Goal: Navigation & Orientation: Find specific page/section

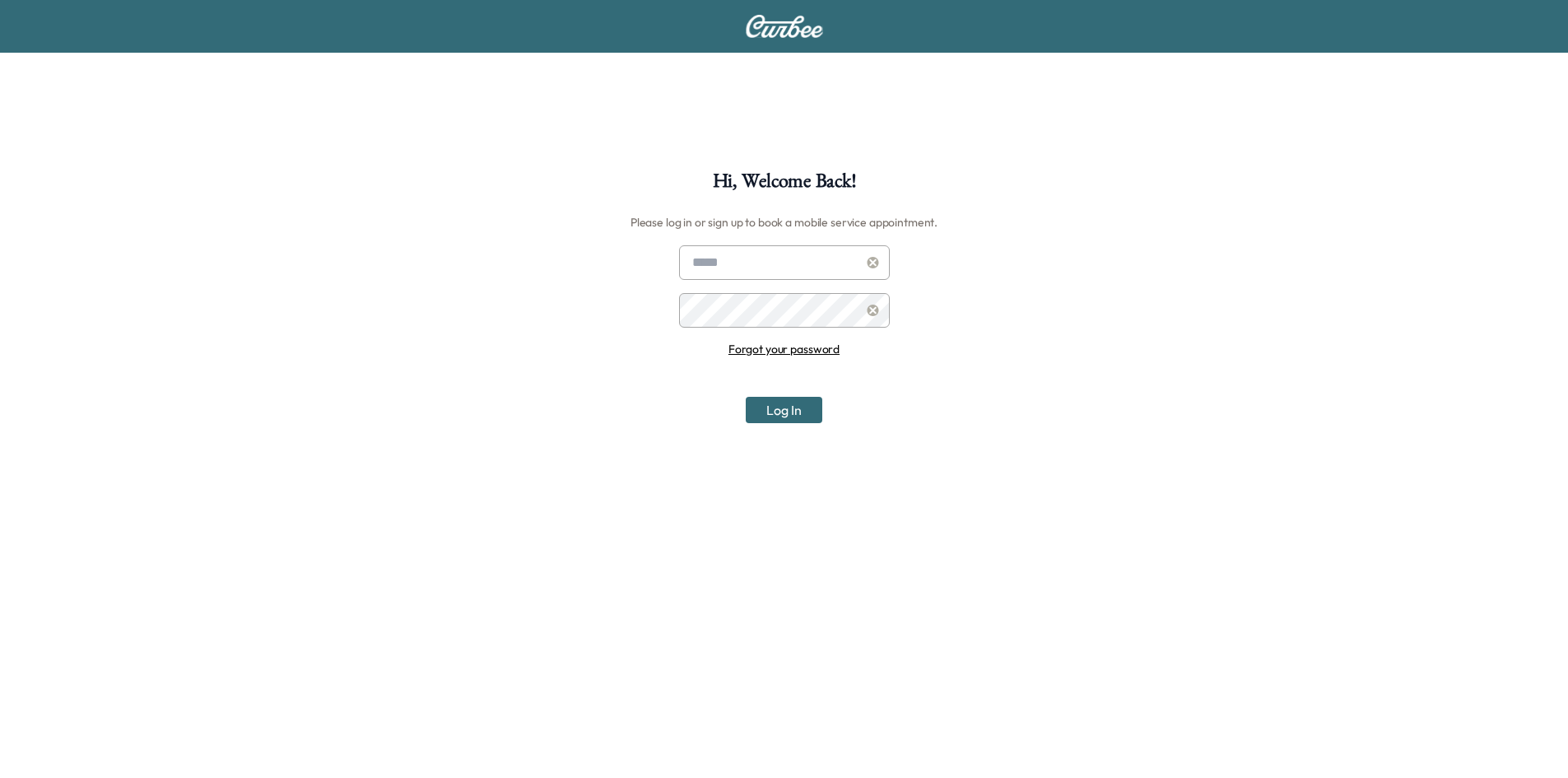
type input "**********"
click at [791, 405] on button "Log In" at bounding box center [783, 410] width 76 height 26
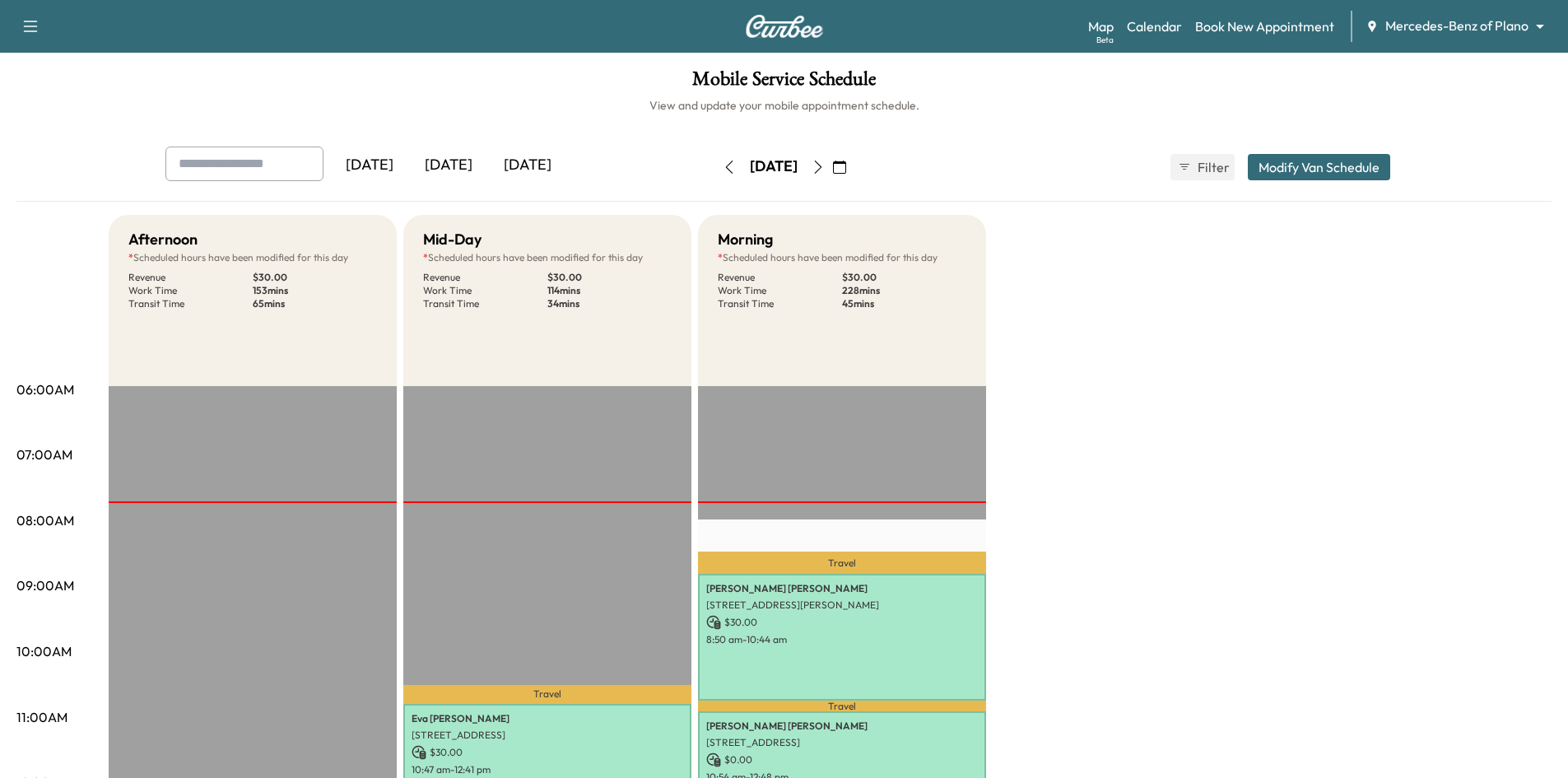
click at [1468, 20] on body "Support Log Out Map Beta Calendar Book New Appointment Mercedes-Benz of Plano *…" at bounding box center [784, 389] width 1568 height 778
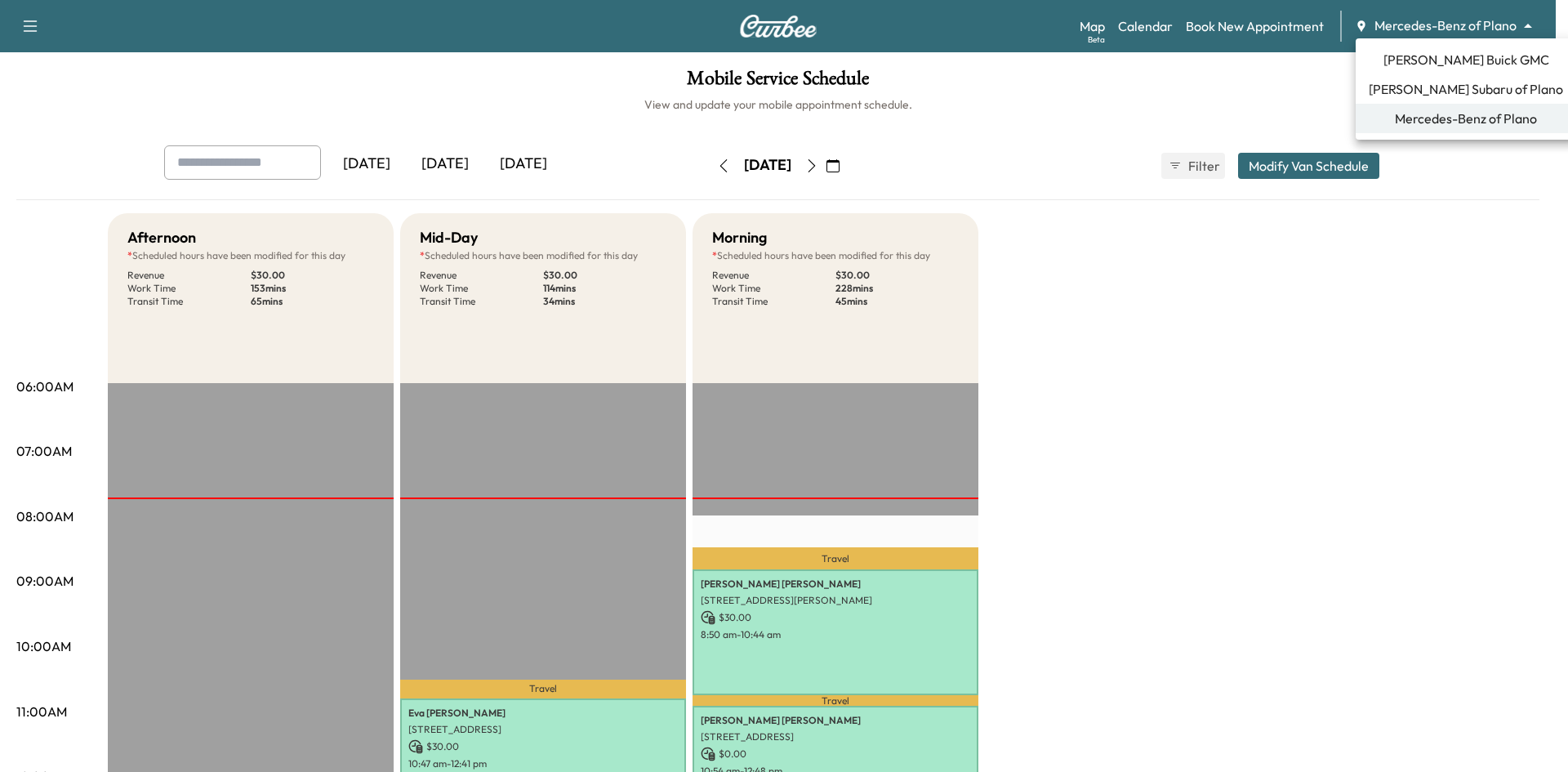
click at [1442, 90] on span "[PERSON_NAME] Subaru of Plano" at bounding box center [1465, 89] width 194 height 20
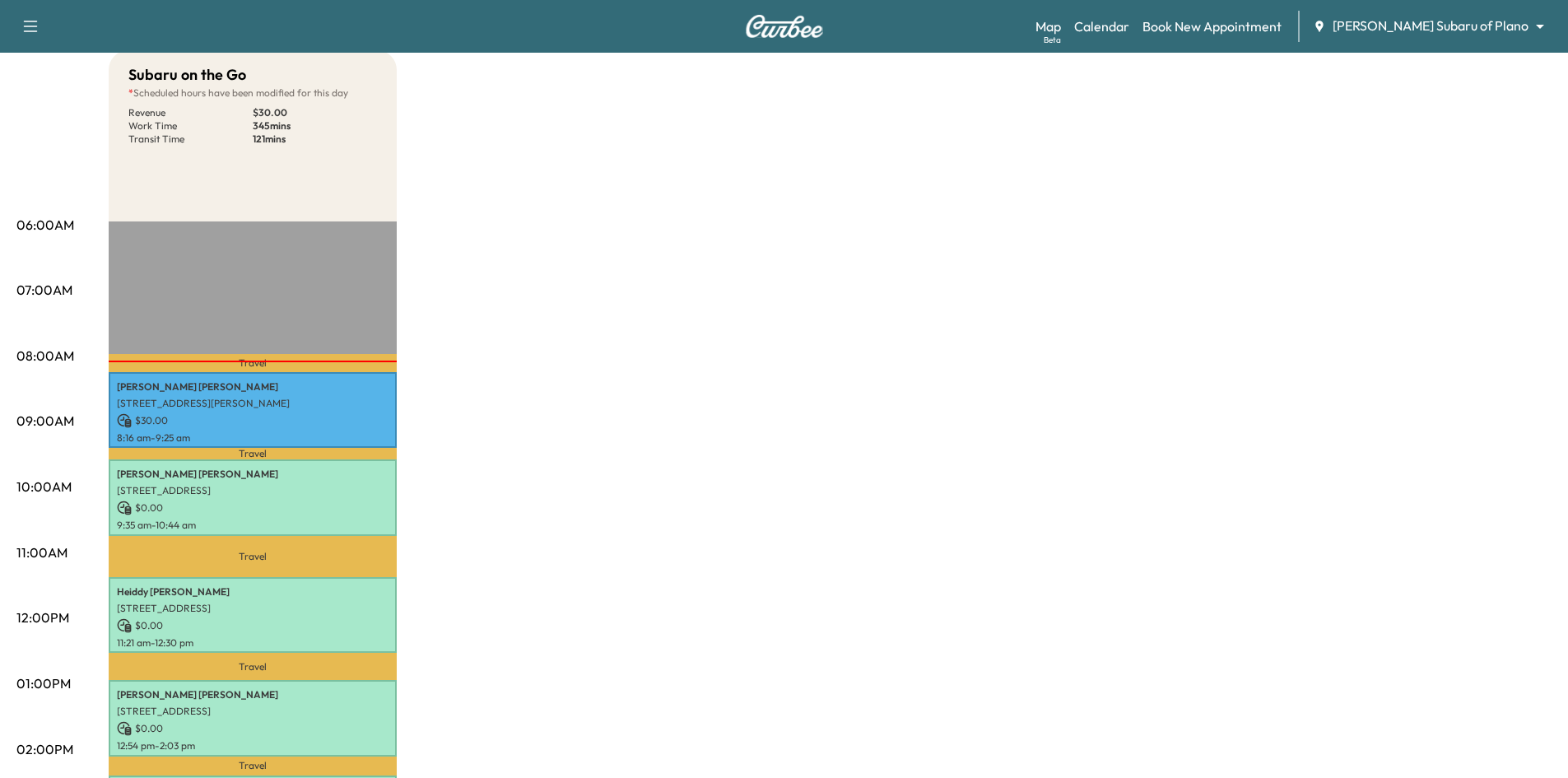
scroll to position [82, 0]
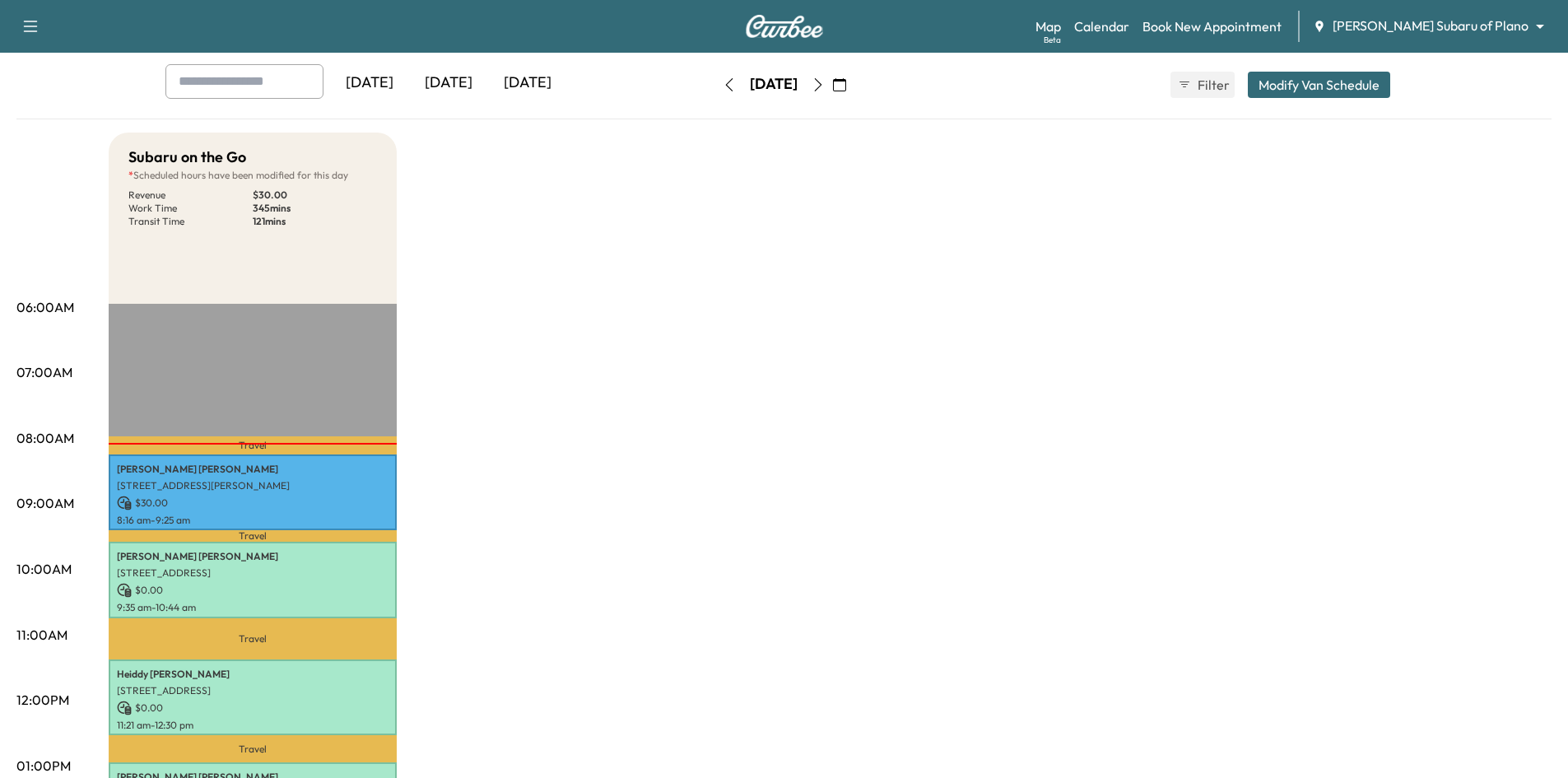
click at [465, 82] on div "[DATE]" at bounding box center [448, 82] width 79 height 38
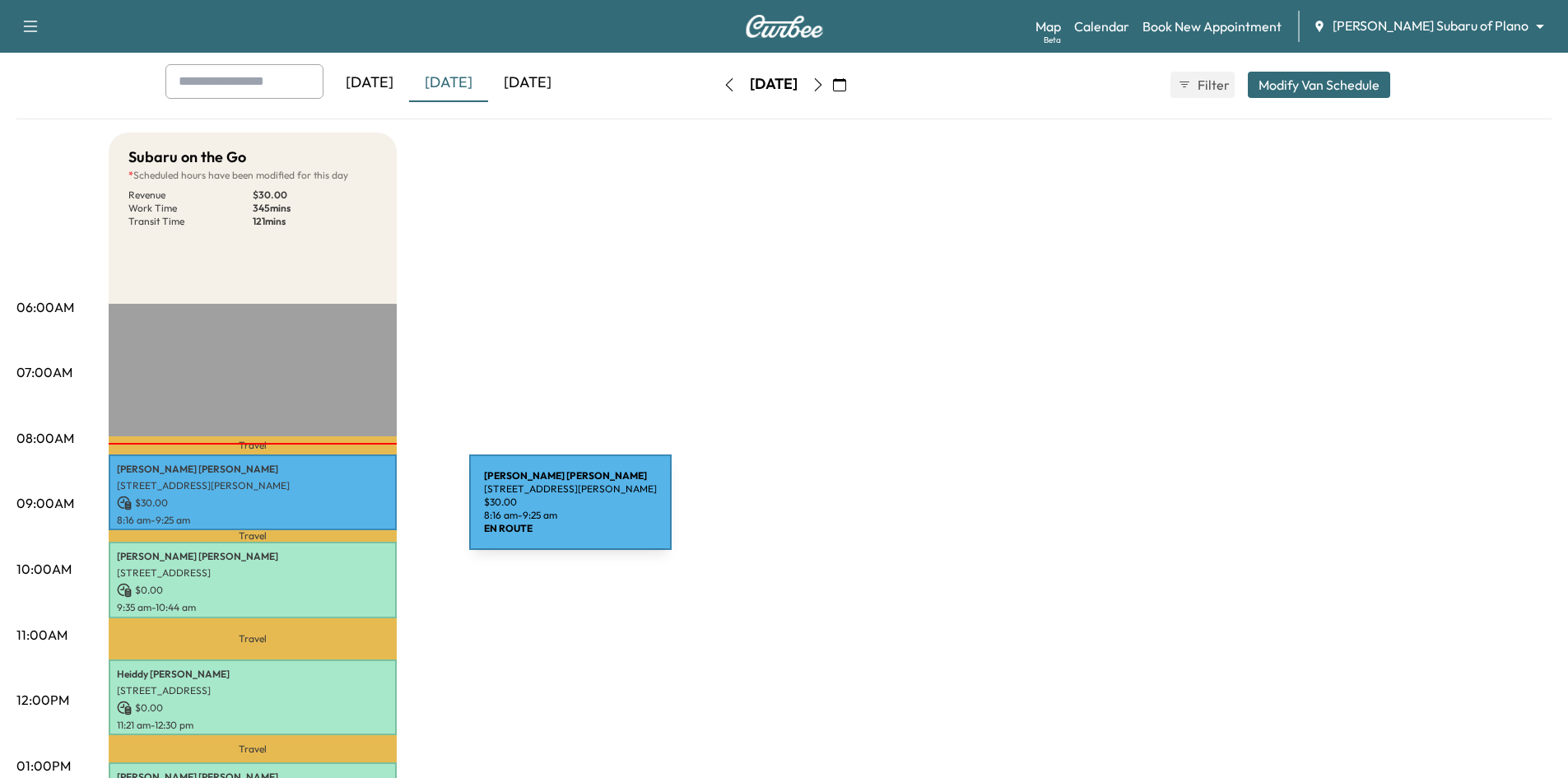
click at [346, 514] on p "8:16 am - 9:25 am" at bounding box center [253, 520] width 272 height 13
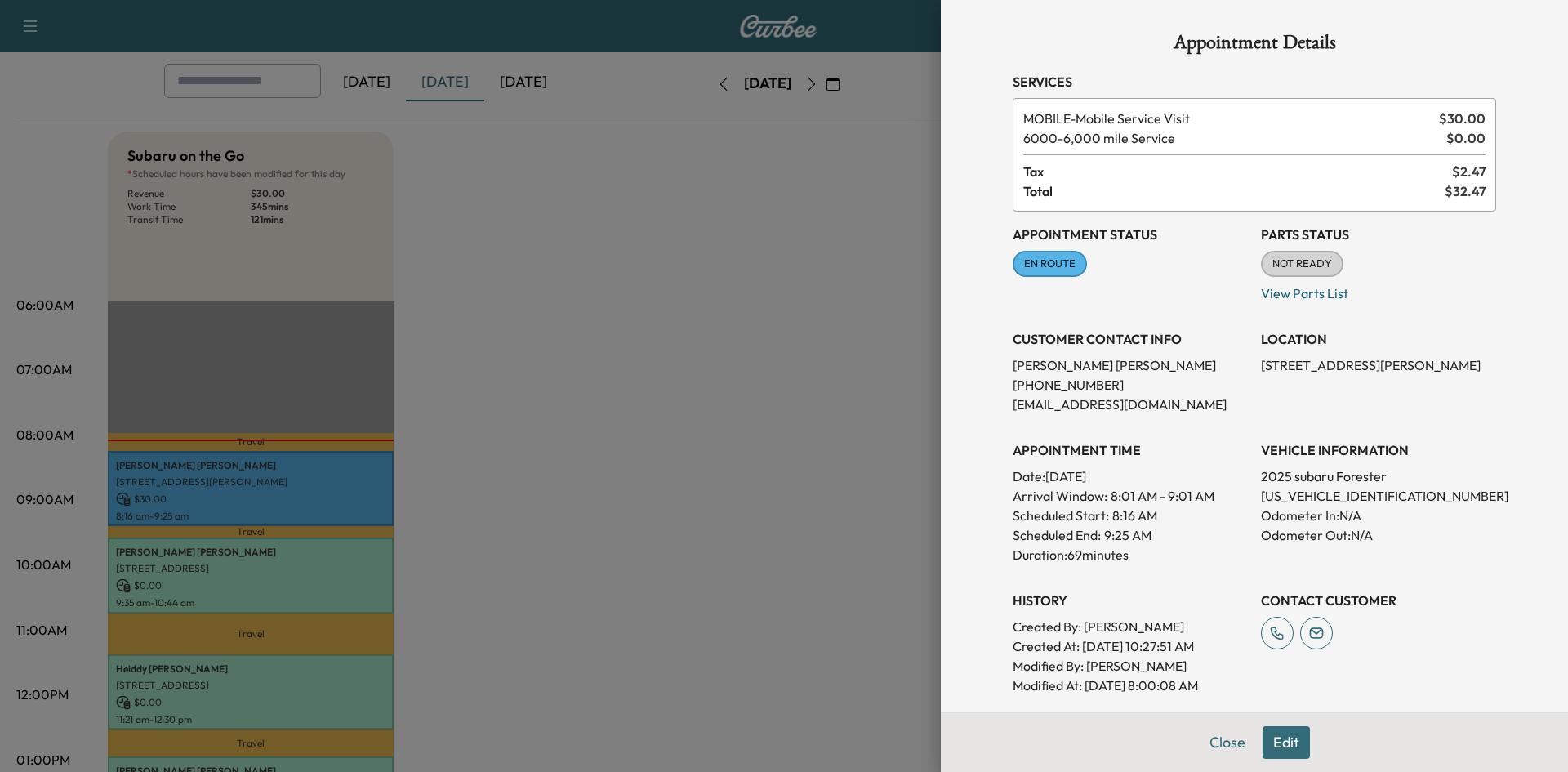
click at [342, 507] on div at bounding box center [784, 386] width 1568 height 772
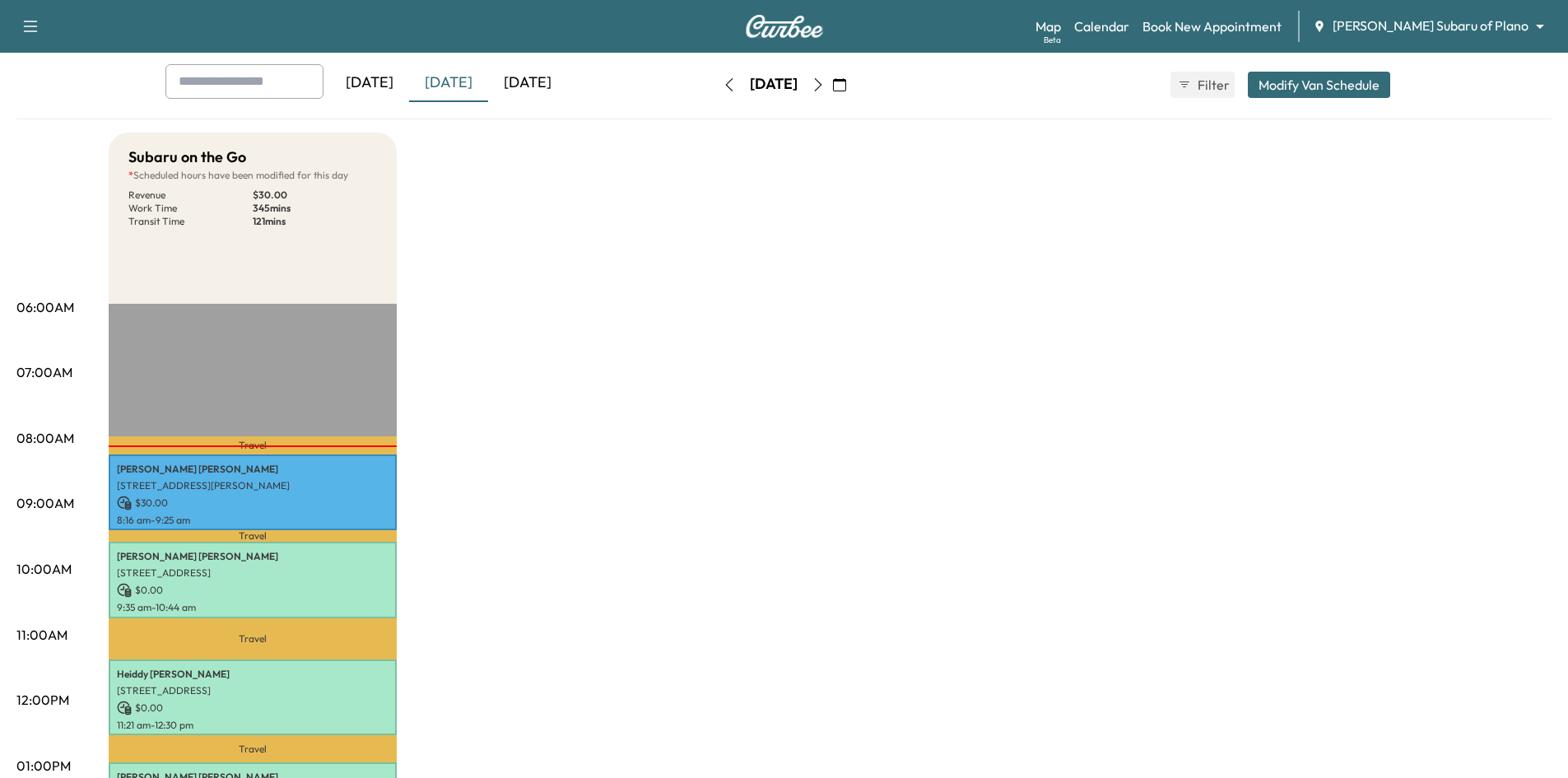
click at [378, 76] on div "[DATE]" at bounding box center [369, 82] width 79 height 38
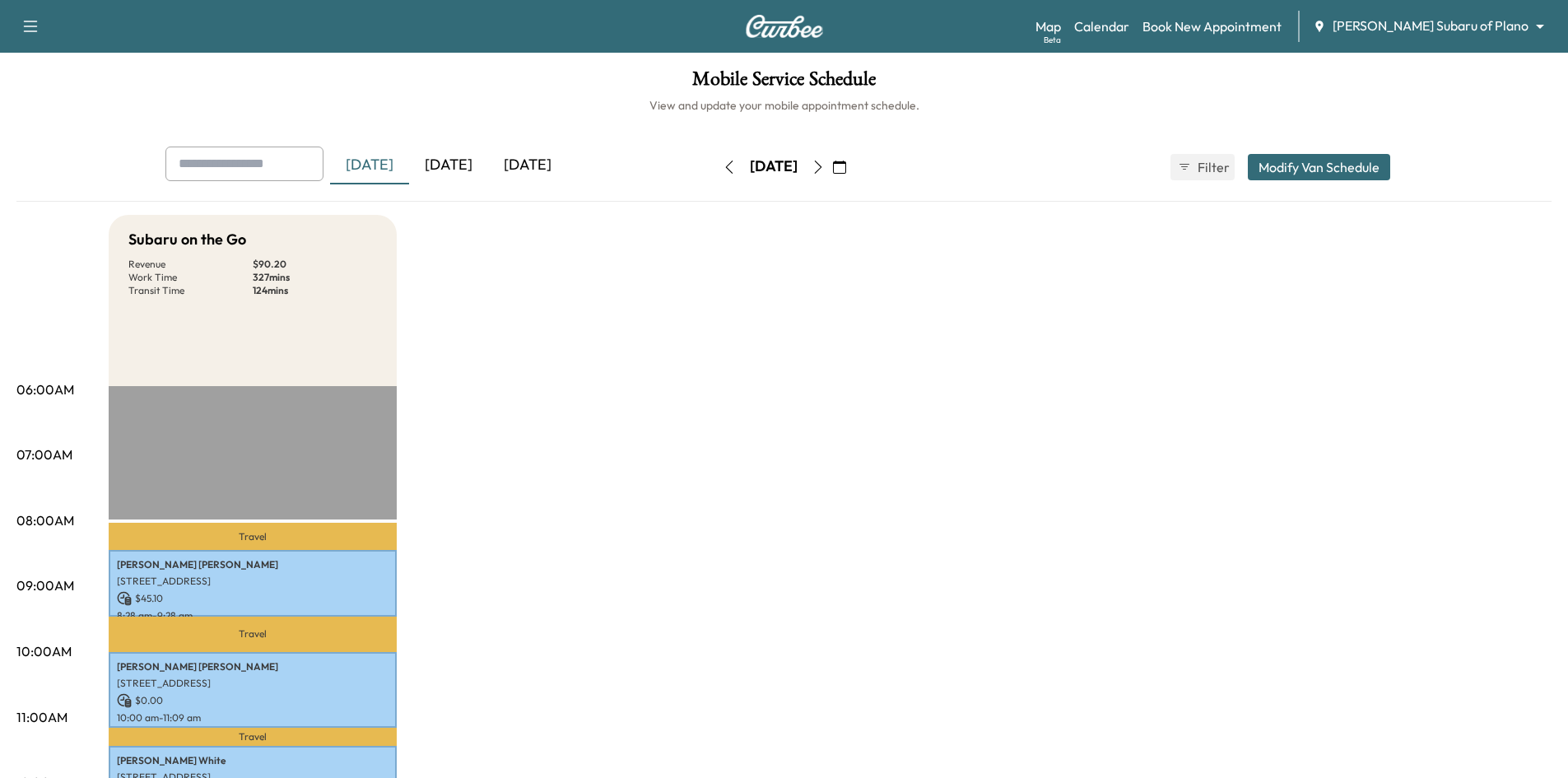
click at [474, 168] on div "[DATE]" at bounding box center [448, 165] width 79 height 38
